Goal: Task Accomplishment & Management: Manage account settings

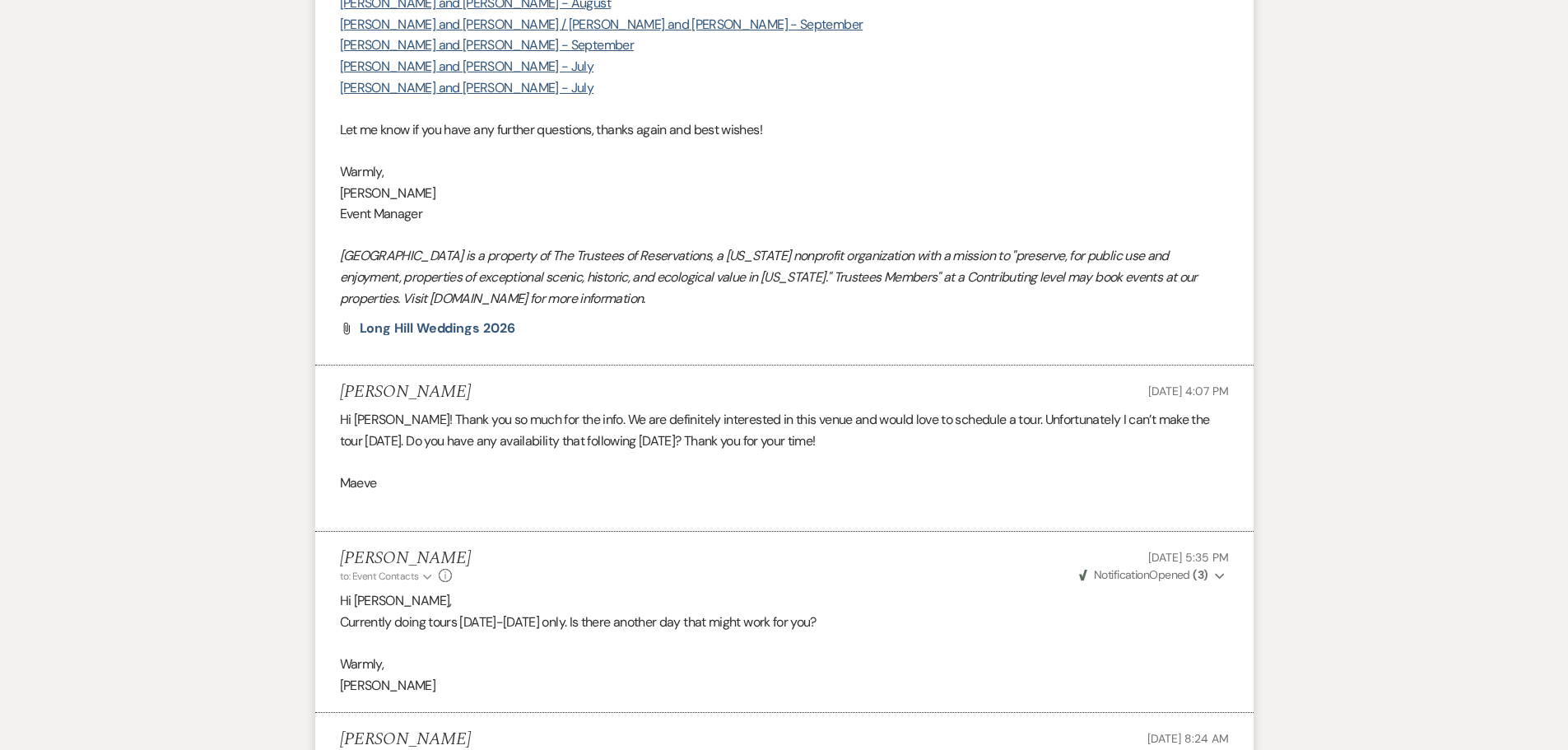
scroll to position [2106, 0]
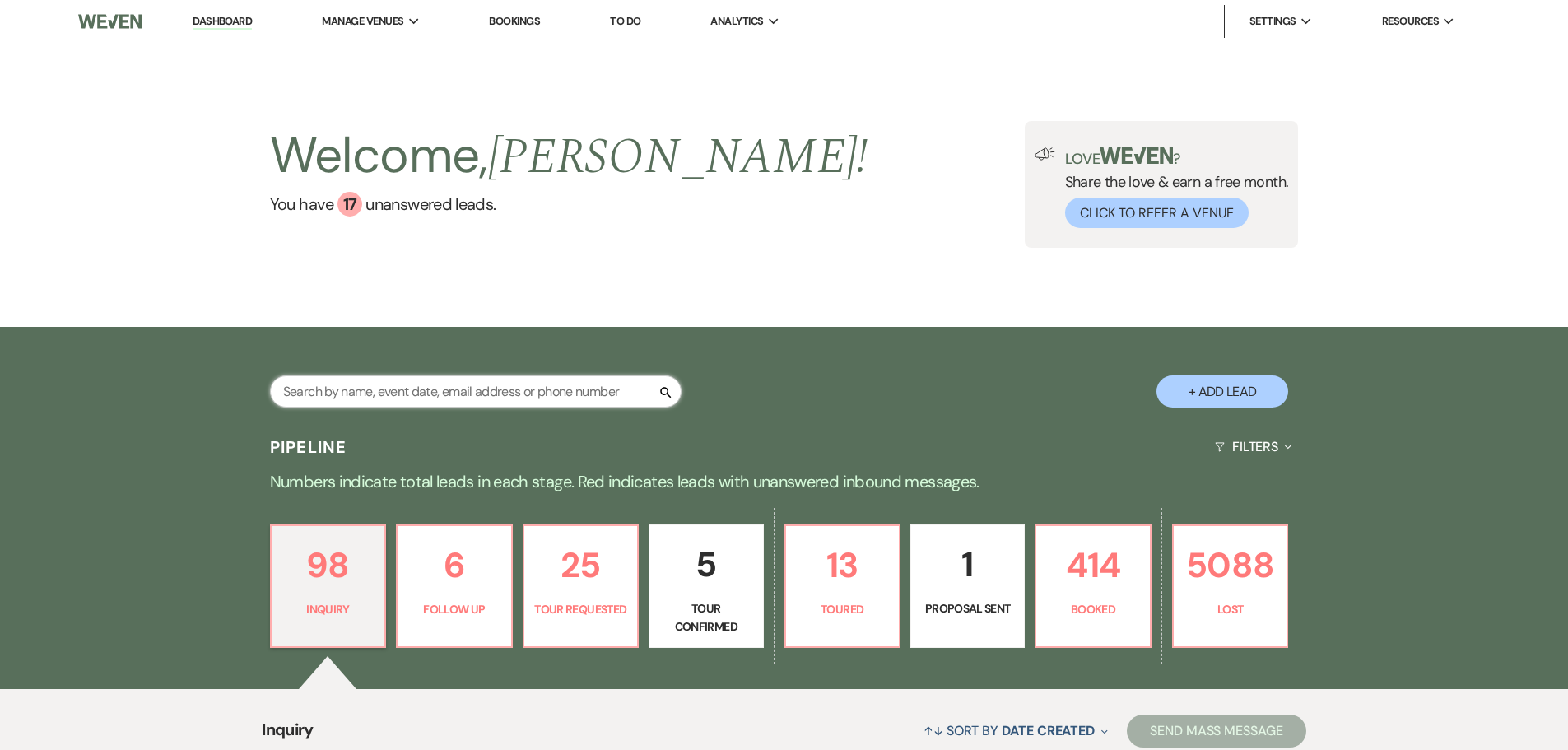
click at [447, 398] on input "text" at bounding box center [476, 392] width 412 height 32
type input "cope"
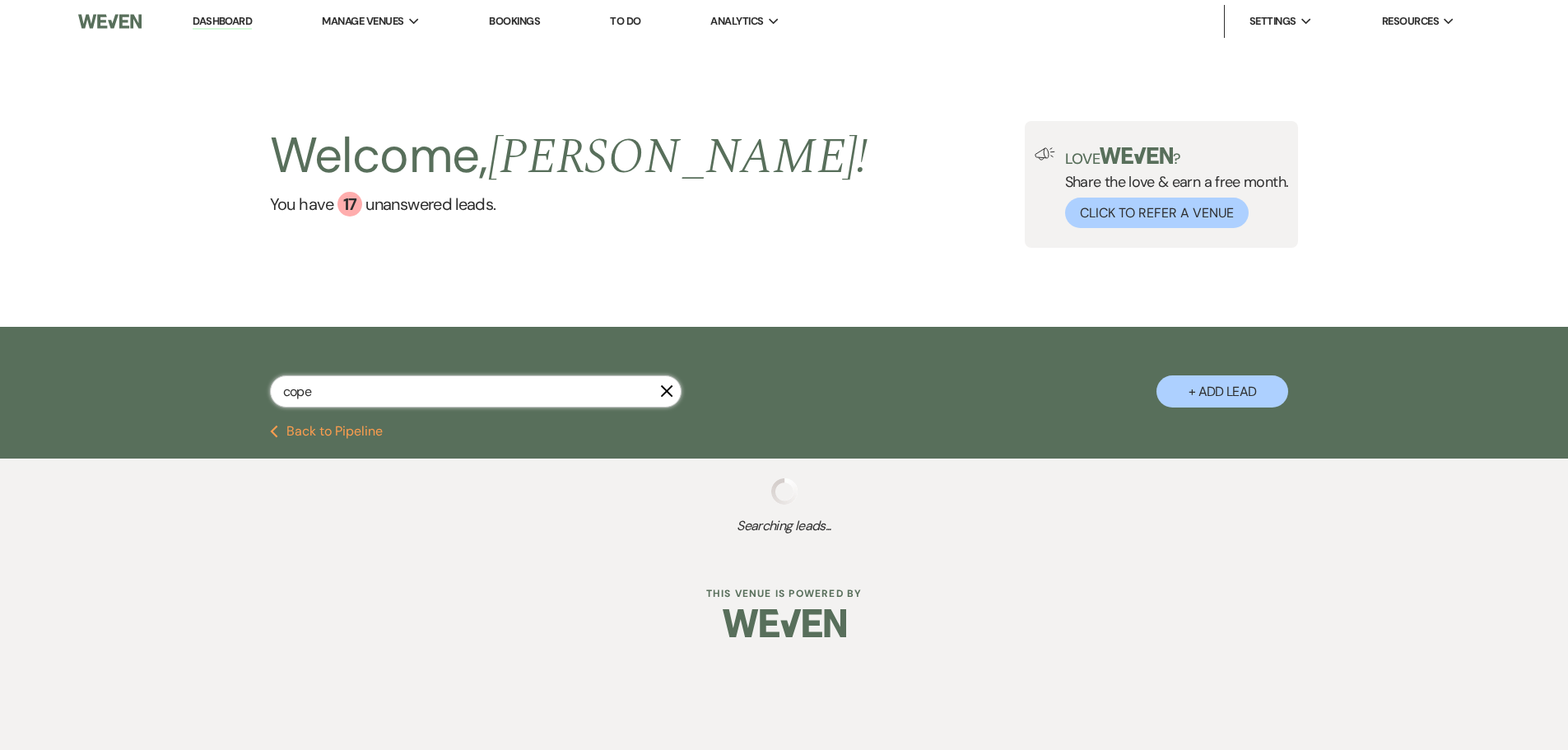
select select "8"
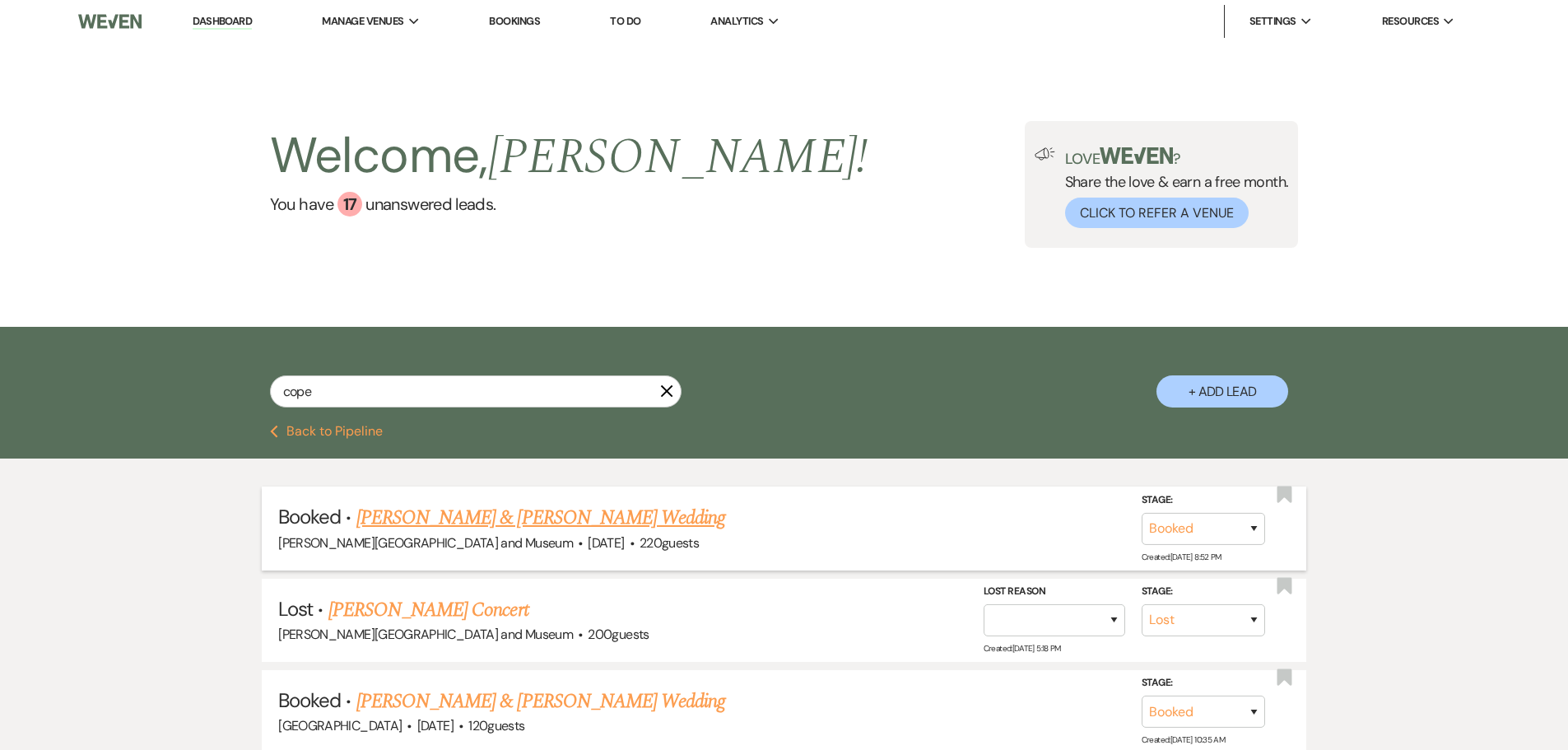
click at [430, 509] on link "Mayan Kleiman & Alex Cope's Wedding" at bounding box center [540, 518] width 368 height 30
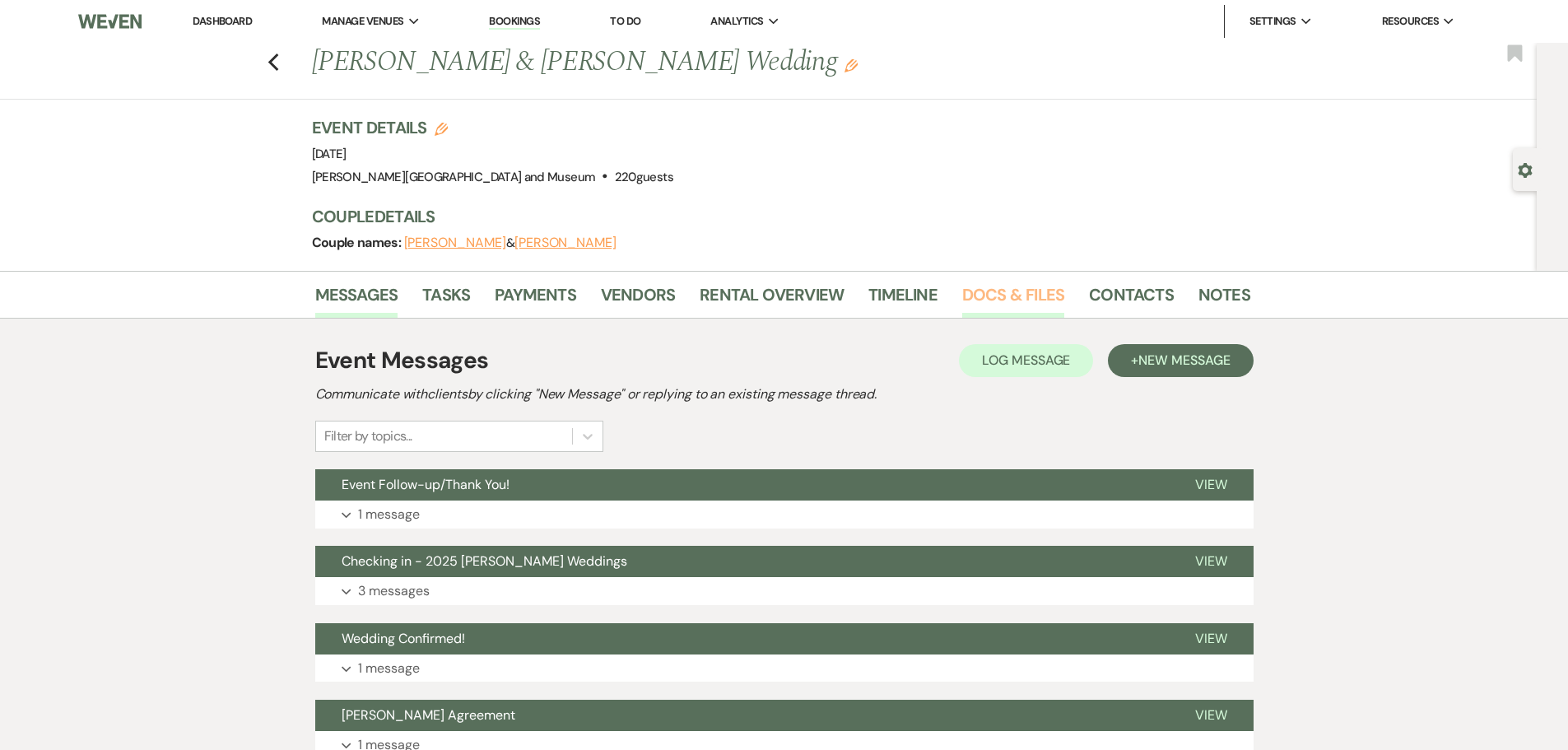
click at [1026, 288] on link "Docs & Files" at bounding box center [1013, 299] width 102 height 36
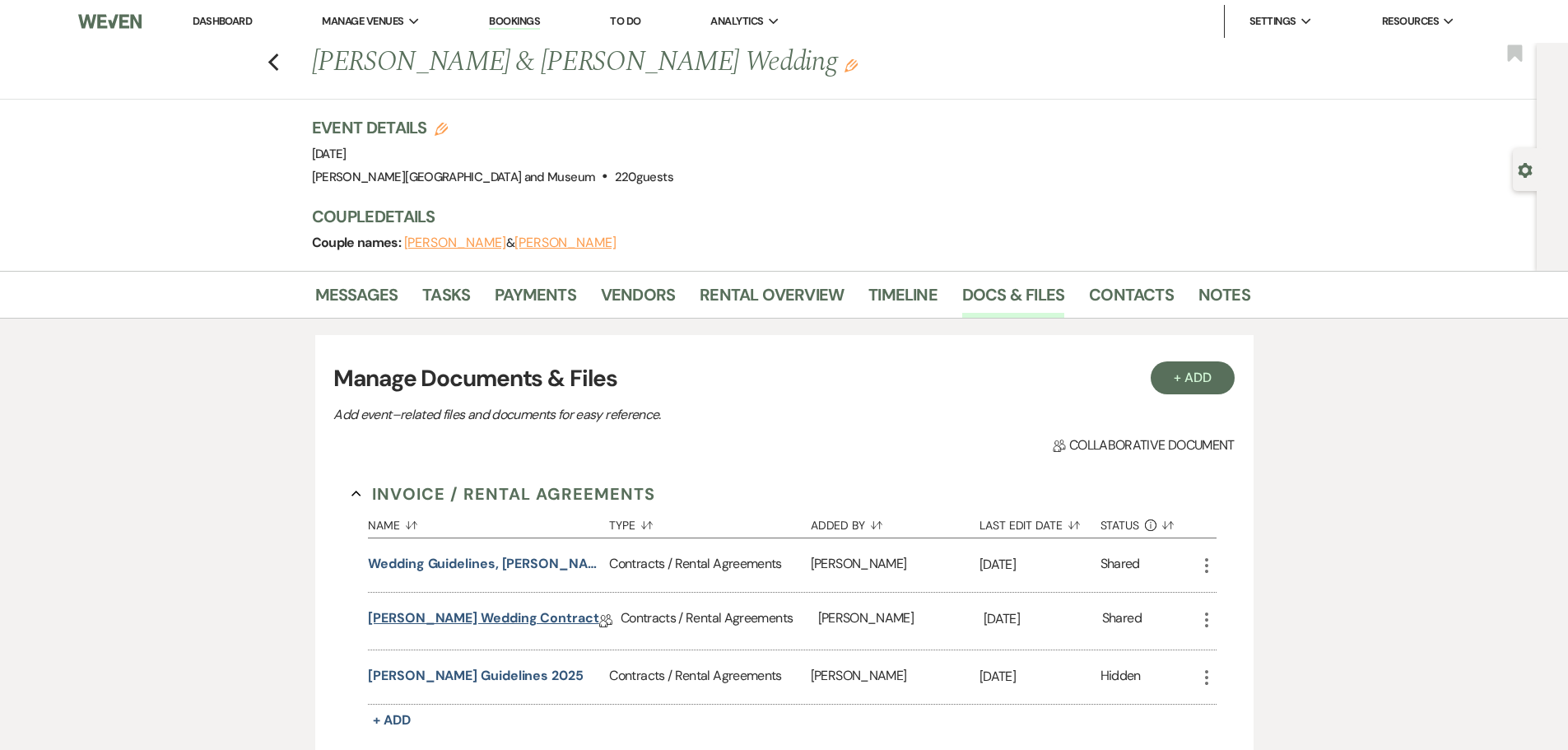
click at [459, 608] on link "deCordova Wedding Contract" at bounding box center [483, 621] width 231 height 25
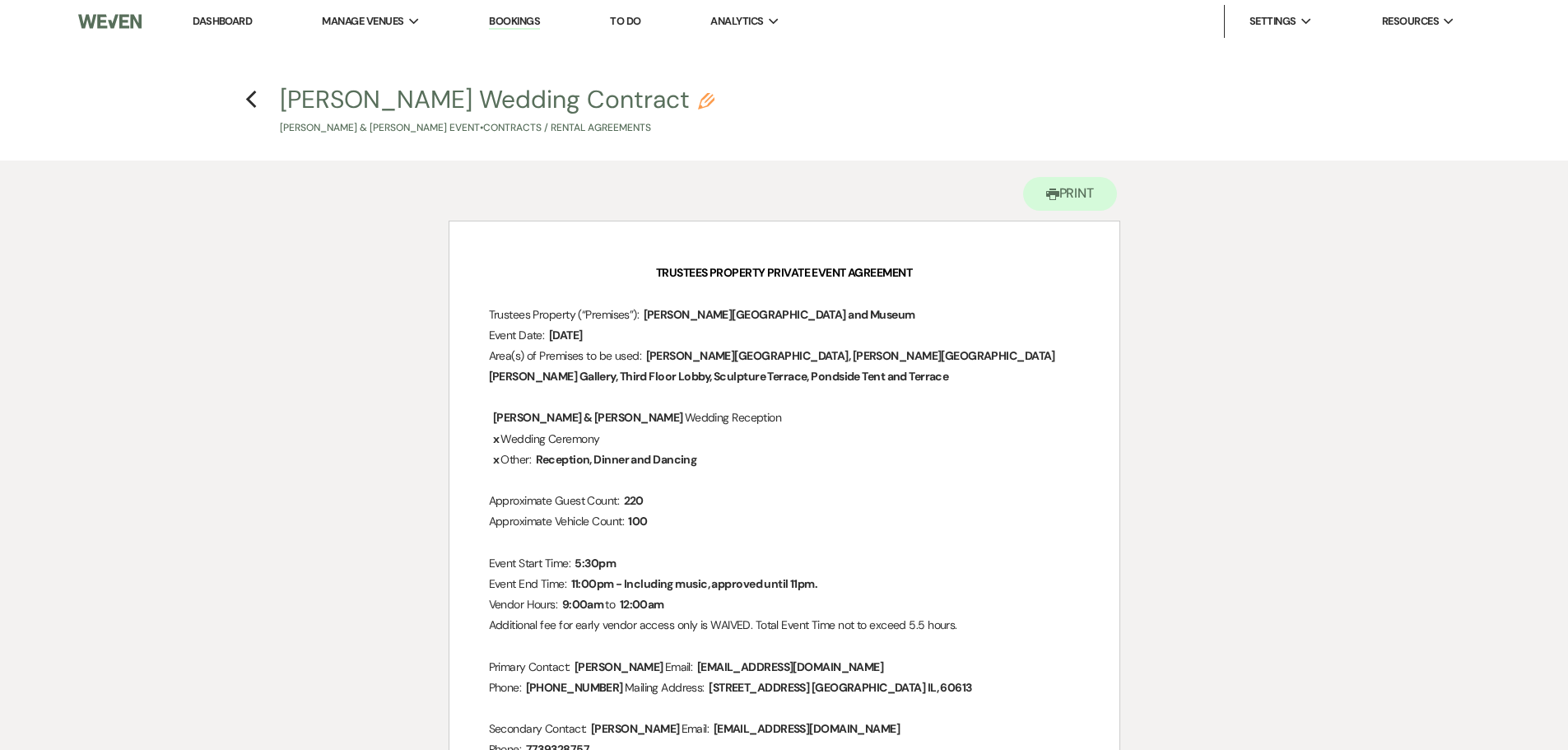
click at [240, 20] on link "Dashboard" at bounding box center [222, 21] width 59 height 14
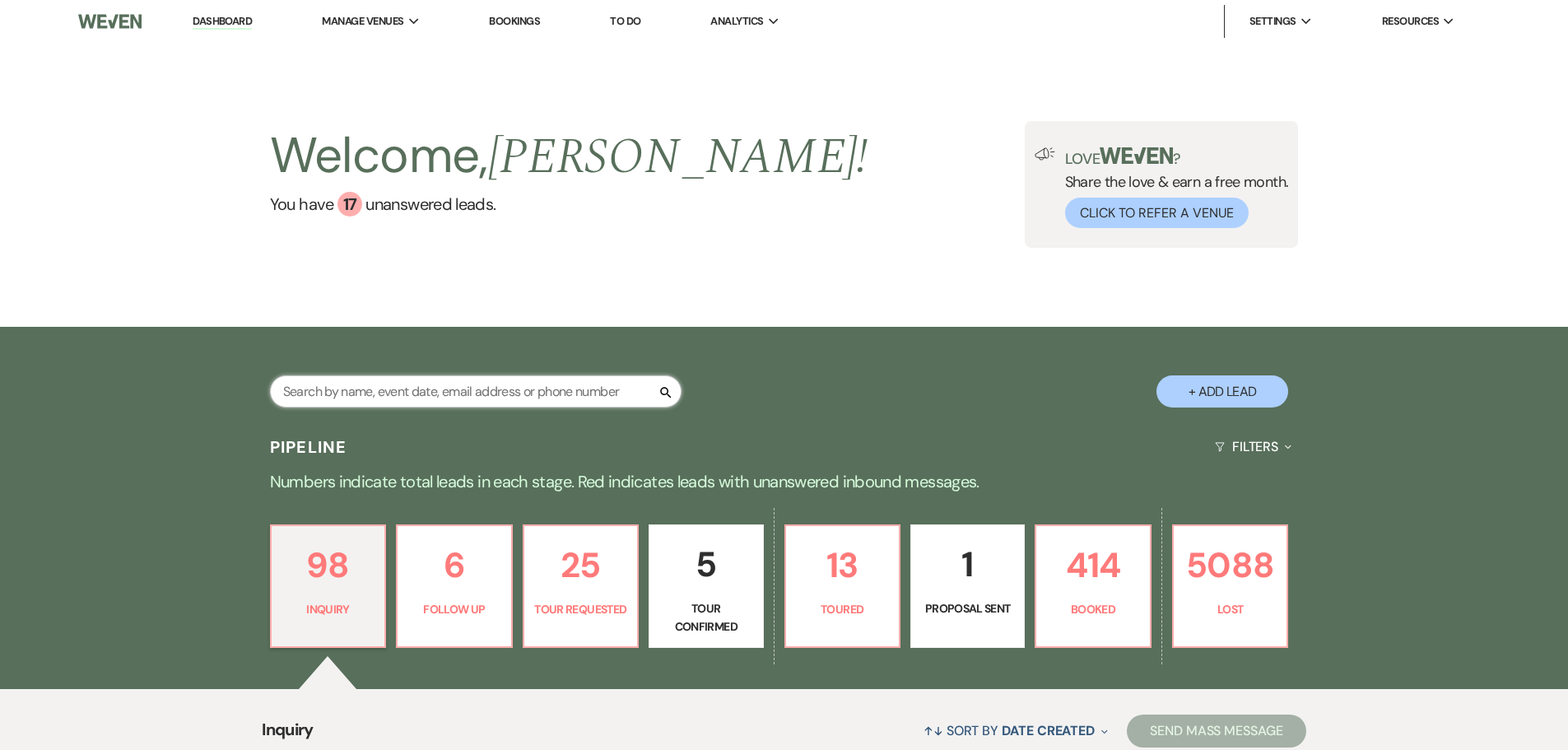
click at [433, 391] on input "text" at bounding box center [476, 392] width 412 height 32
type input "garrett"
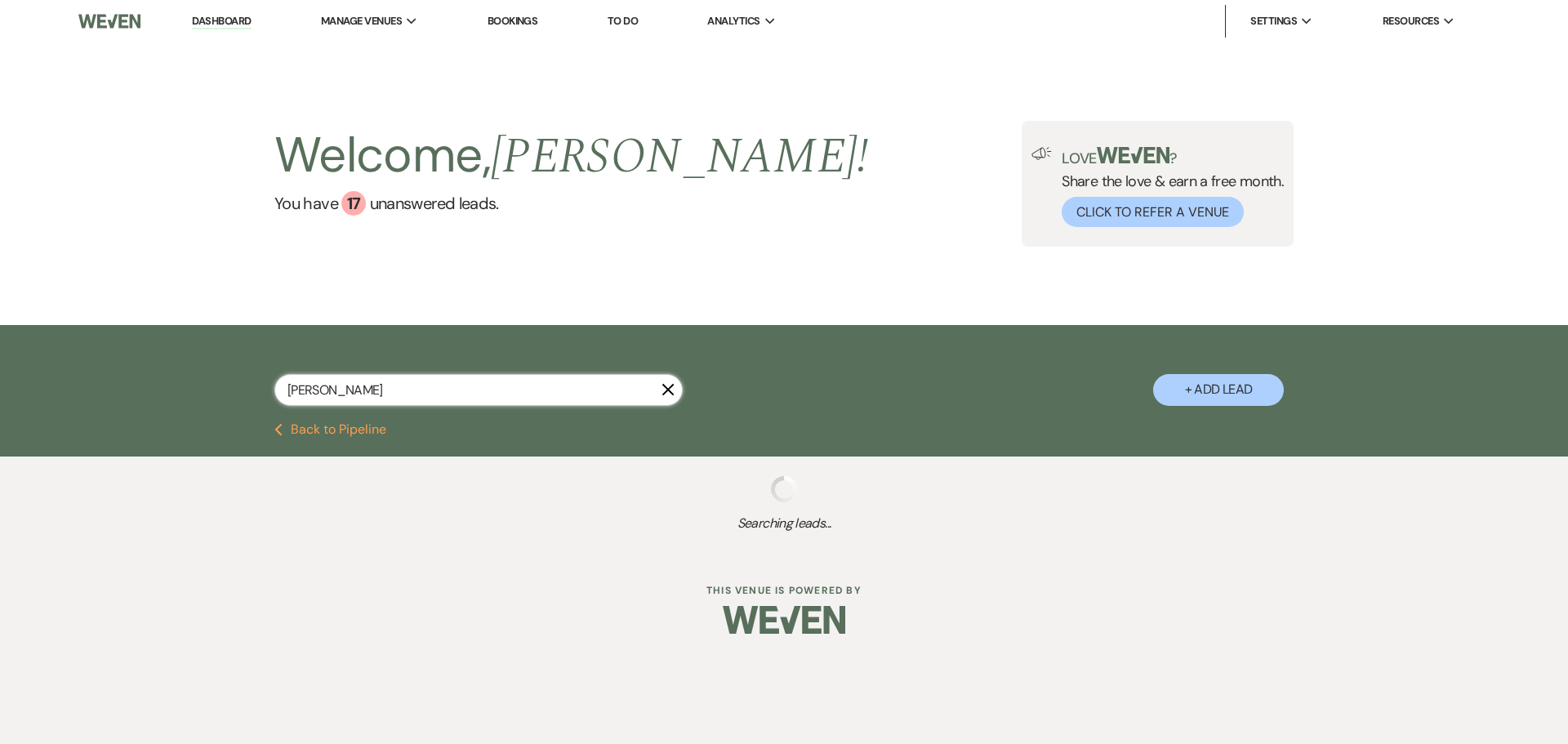
select select "2"
select select "8"
select select "6"
select select "8"
select select "5"
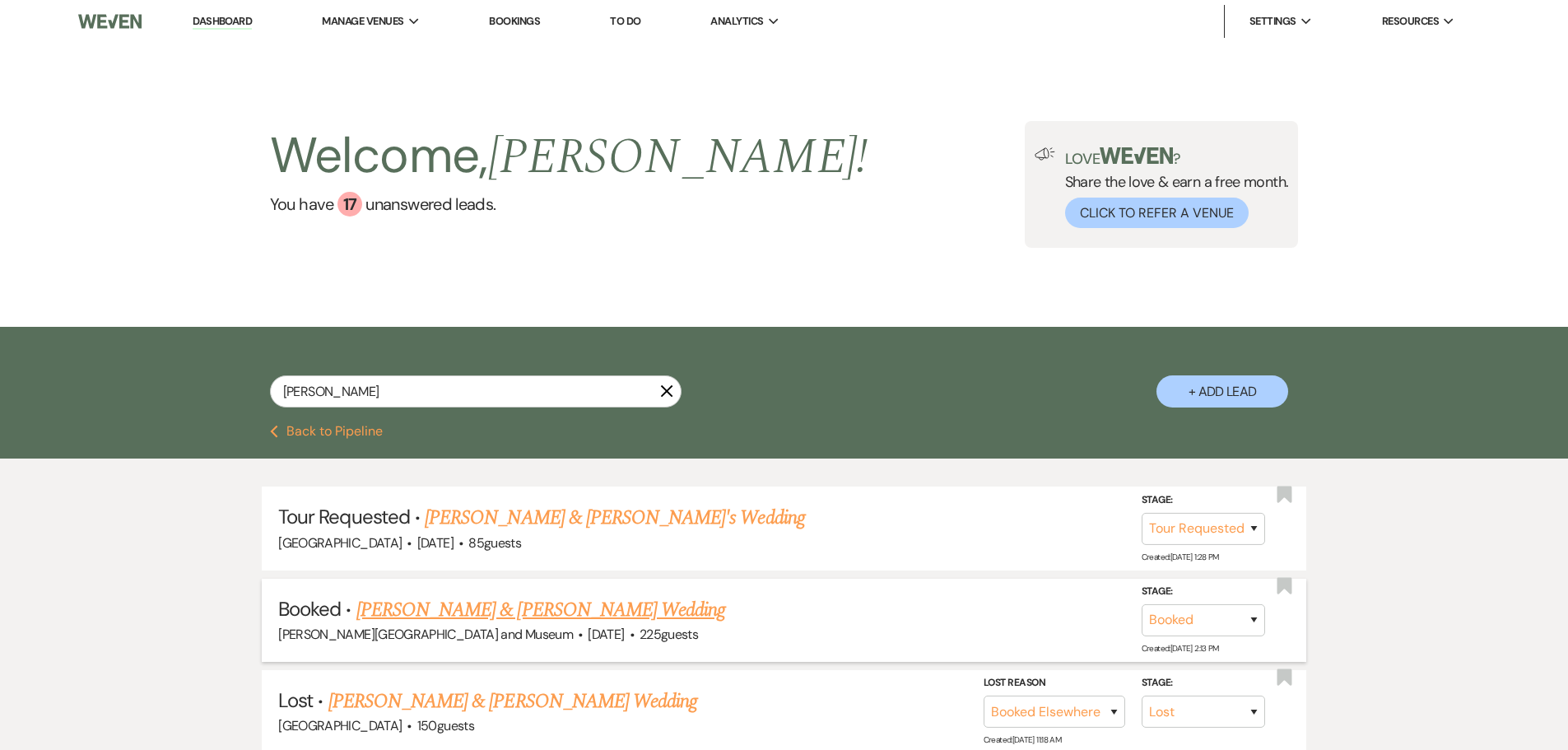
click at [509, 607] on link "Haviva Garrett & Mateen Moghbel's Wedding" at bounding box center [540, 609] width 368 height 30
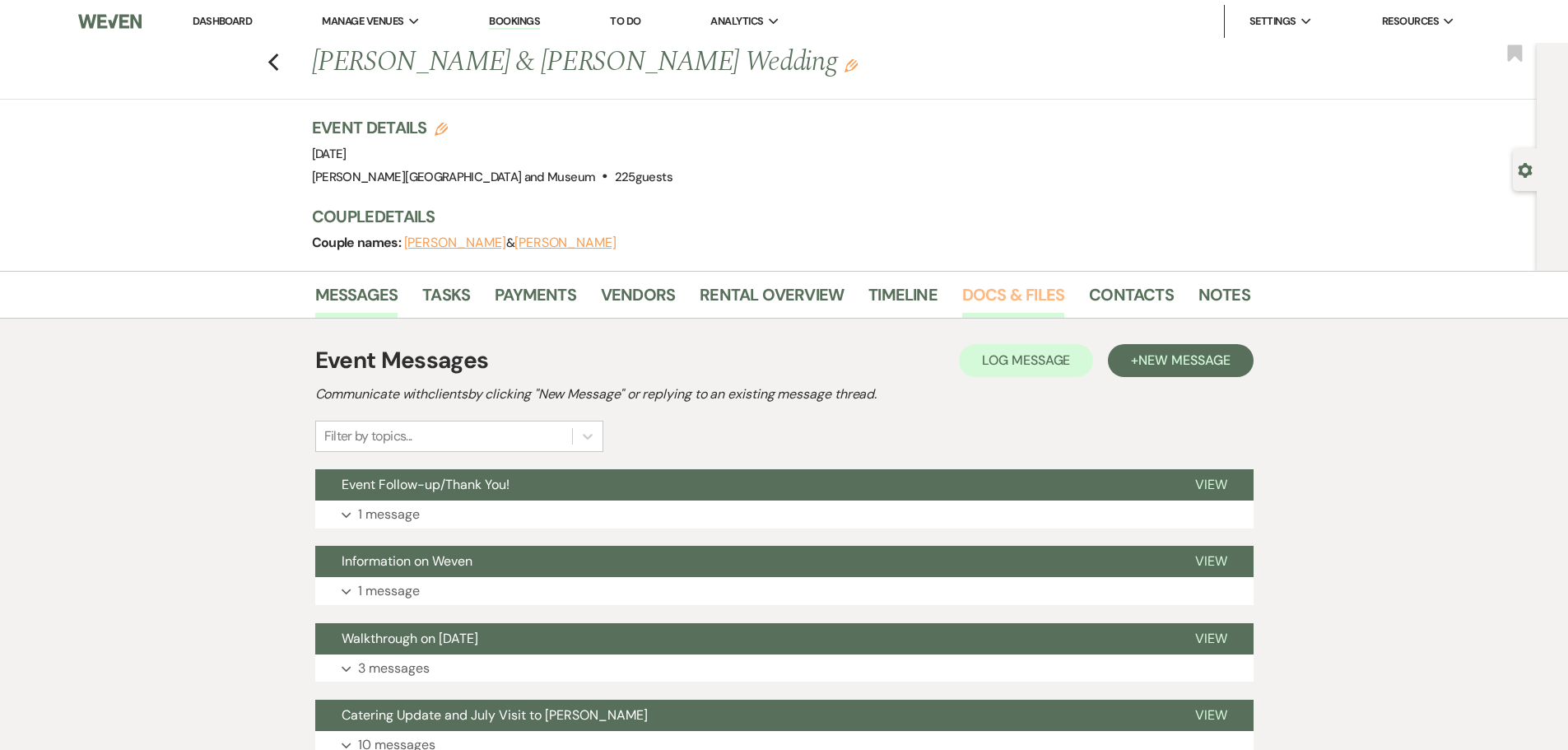
click at [1012, 285] on link "Docs & Files" at bounding box center [1013, 299] width 102 height 36
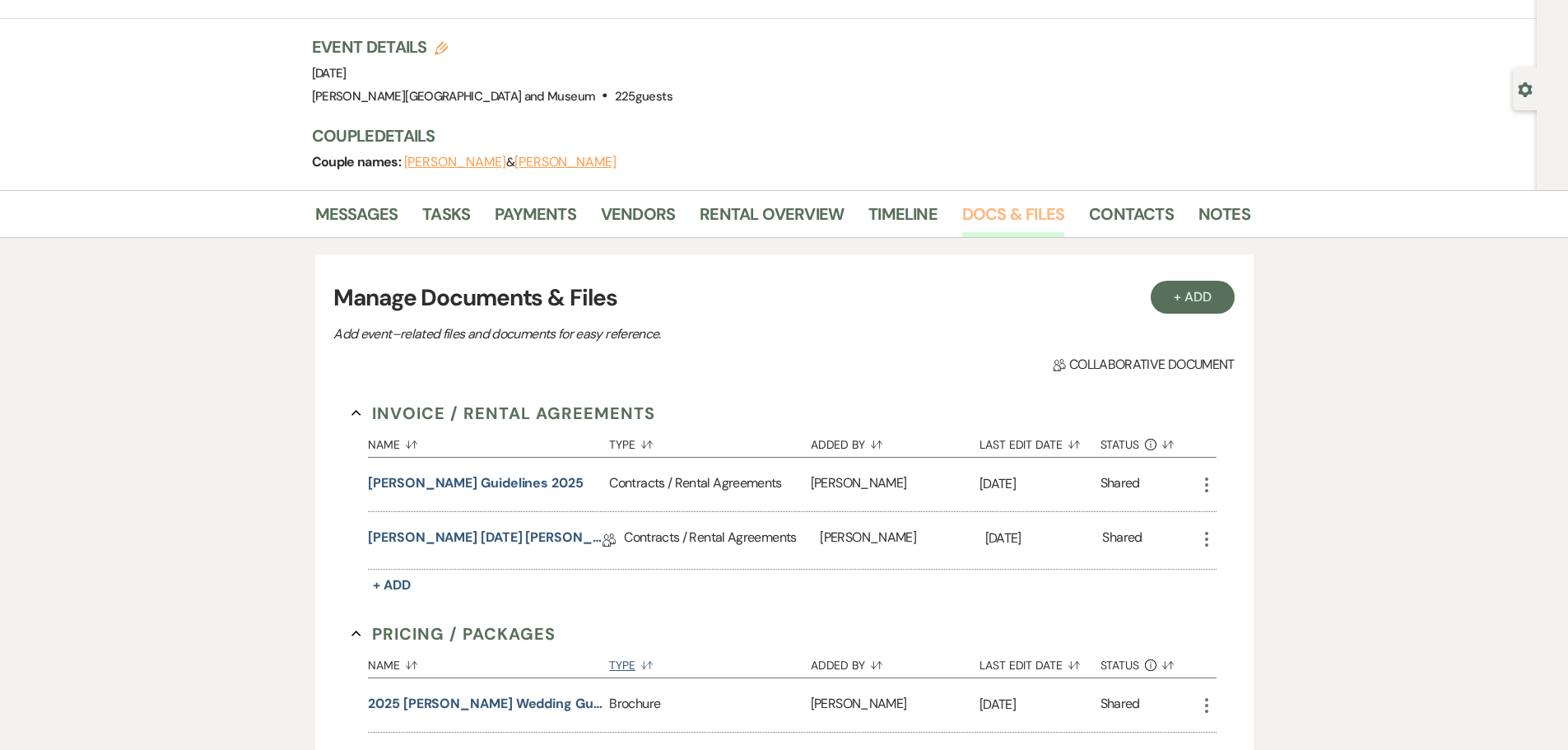
scroll to position [247, 0]
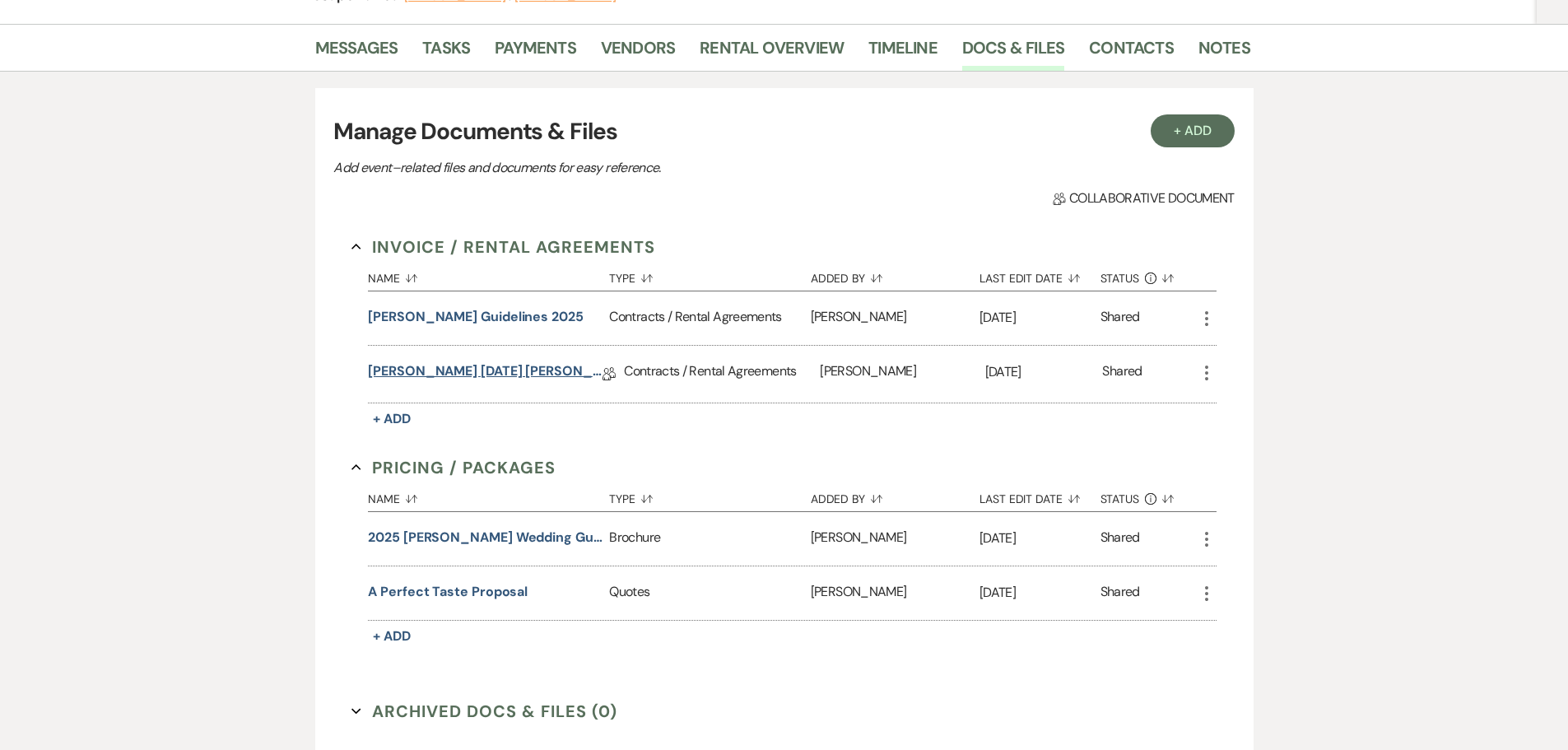
click at [493, 365] on link "Garrett Moghbel 8.17.25 deCordova Agreement" at bounding box center [485, 374] width 235 height 25
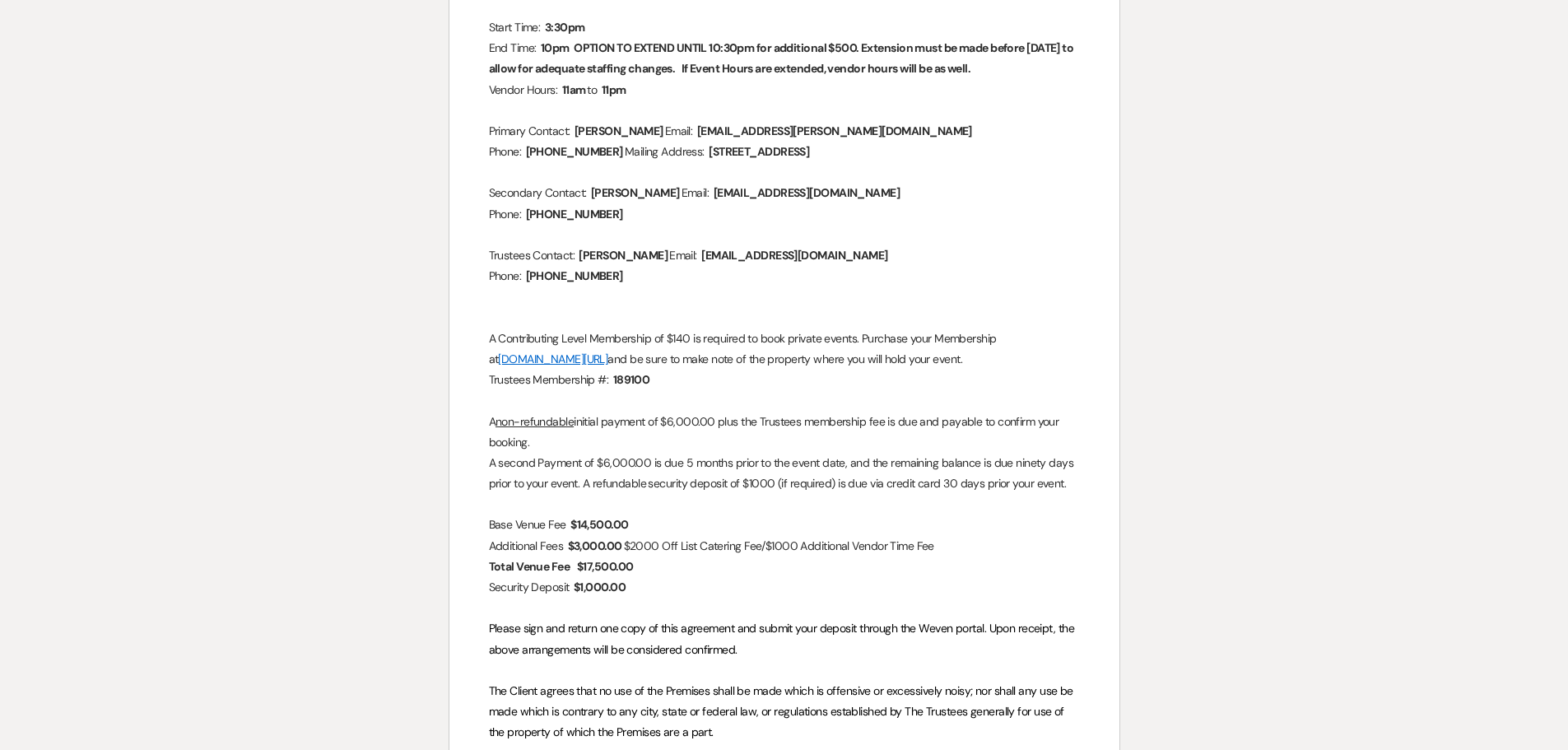
scroll to position [576, 0]
